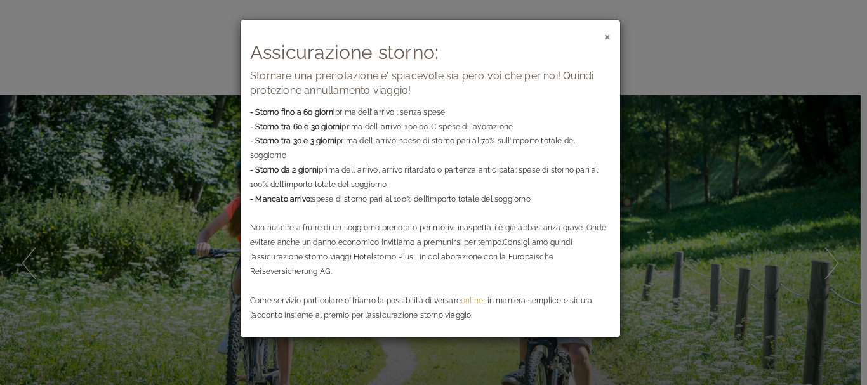
click at [609, 34] on span "×" at bounding box center [607, 36] width 6 height 16
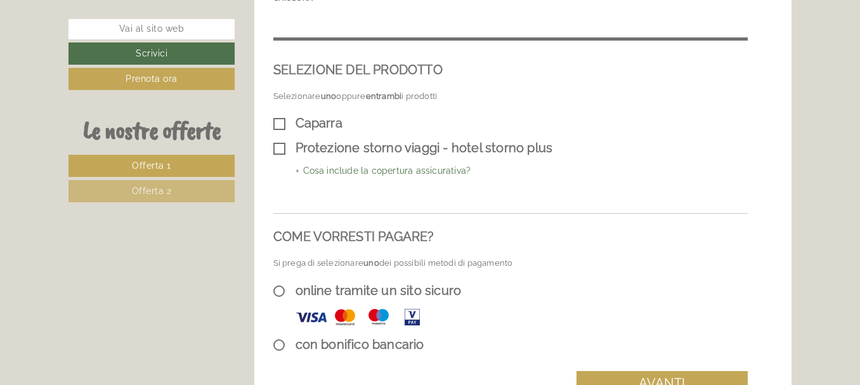
scroll to position [2474, 0]
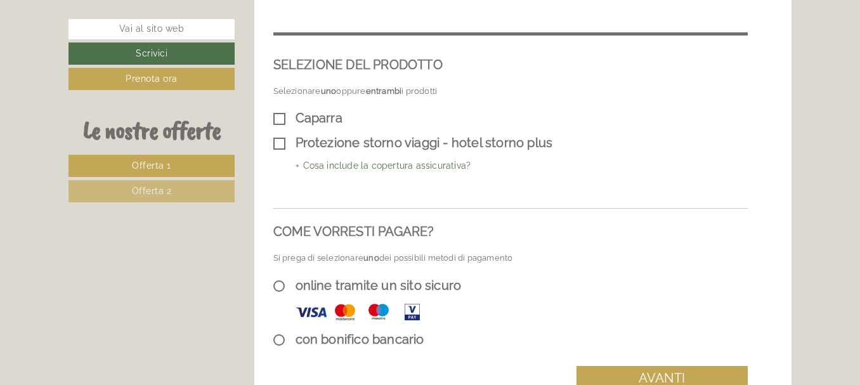
click at [167, 191] on span "Offerta 2" at bounding box center [152, 191] width 40 height 10
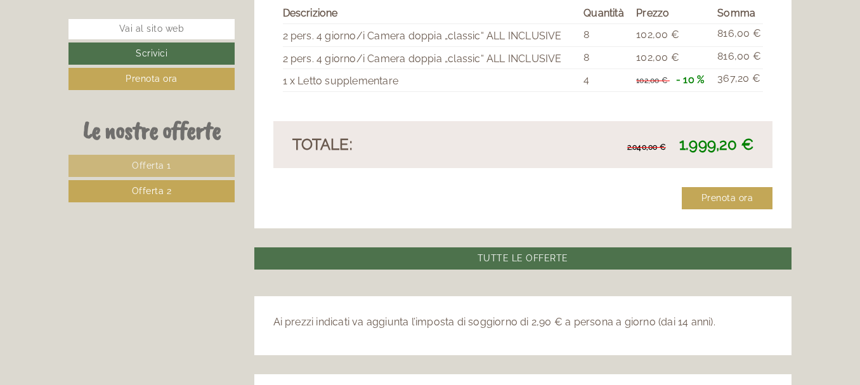
scroll to position [1205, 0]
click at [521, 247] on link "TUTTE LE OFFERTE" at bounding box center [523, 258] width 538 height 22
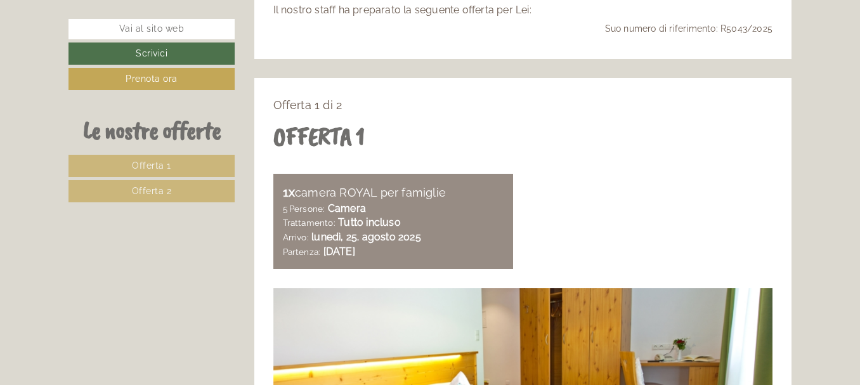
scroll to position [265, 0]
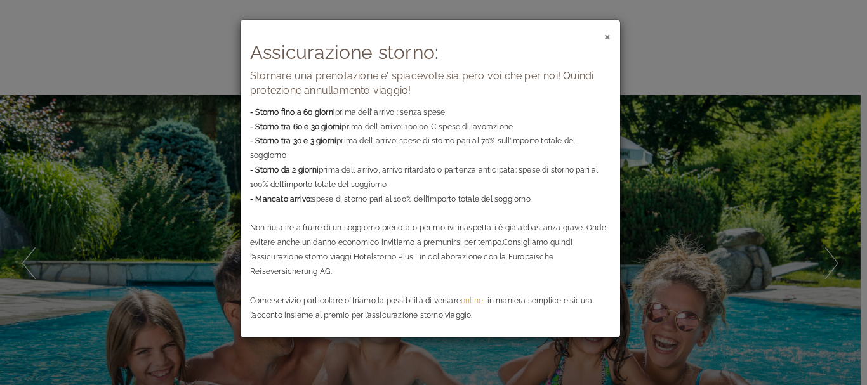
click at [606, 38] on span "×" at bounding box center [607, 36] width 6 height 16
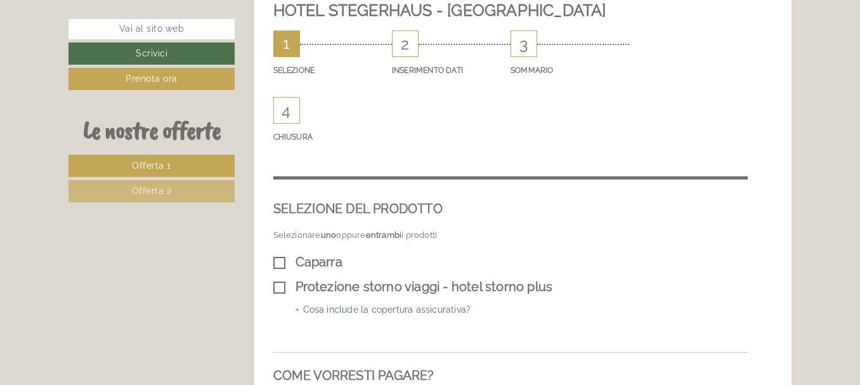
scroll to position [2347, 0]
